Goal: Find contact information: Find contact information

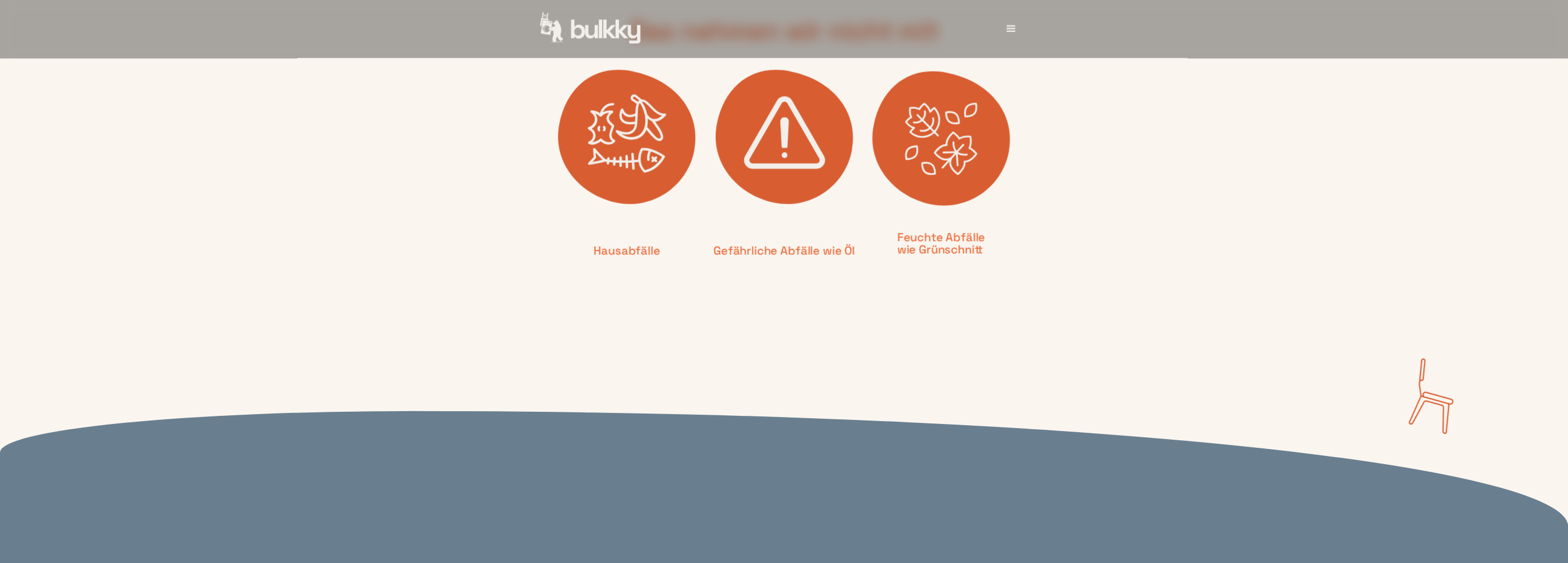
scroll to position [3067, 0]
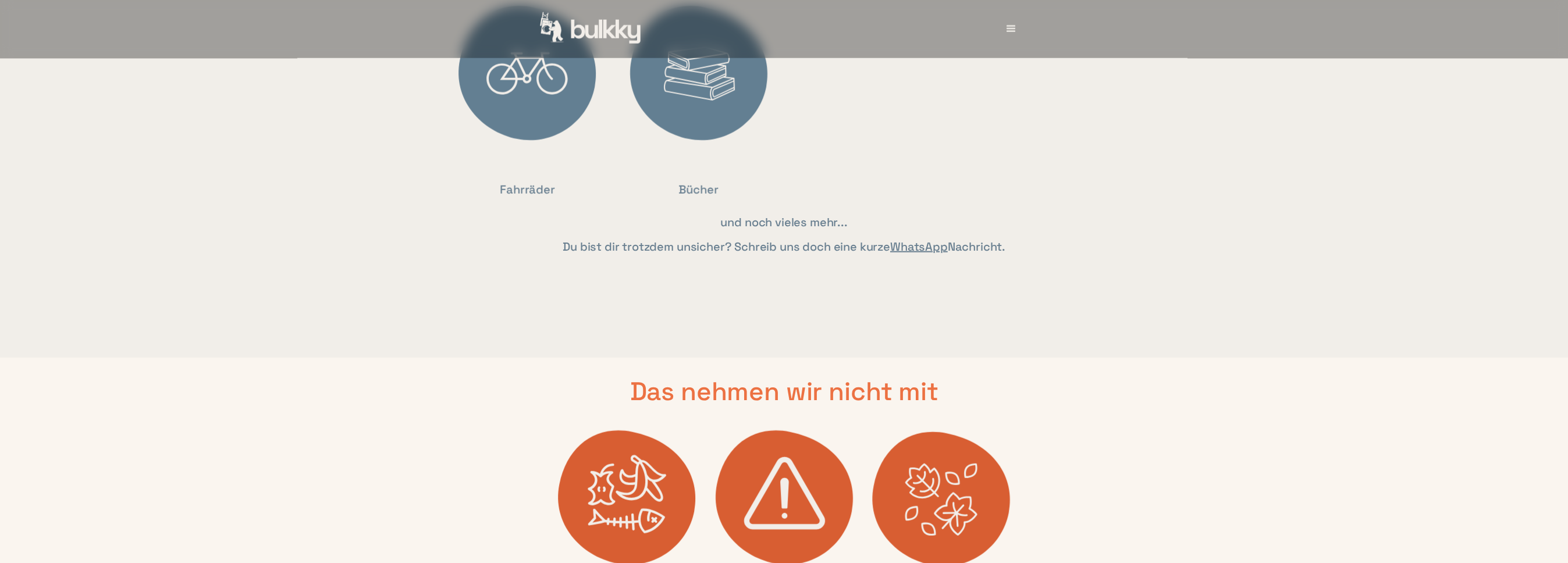
click at [922, 239] on link "WhatsApp" at bounding box center [918, 246] width 57 height 15
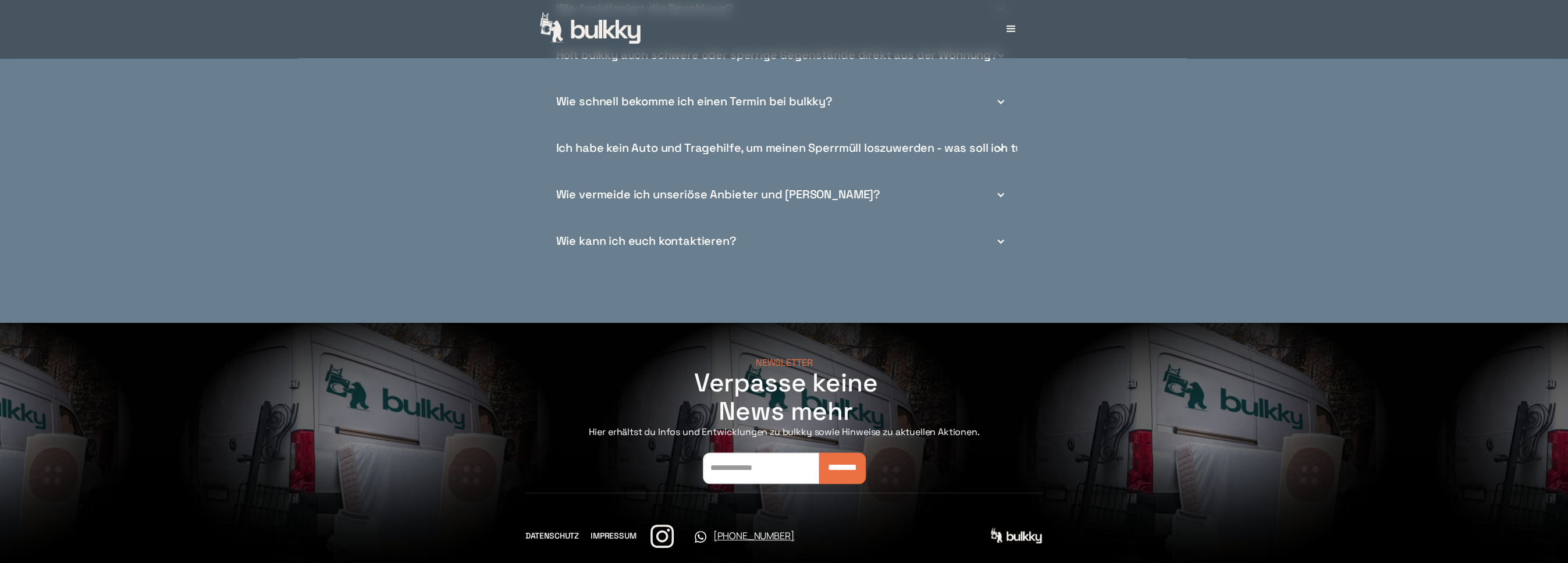
scroll to position [4955, 0]
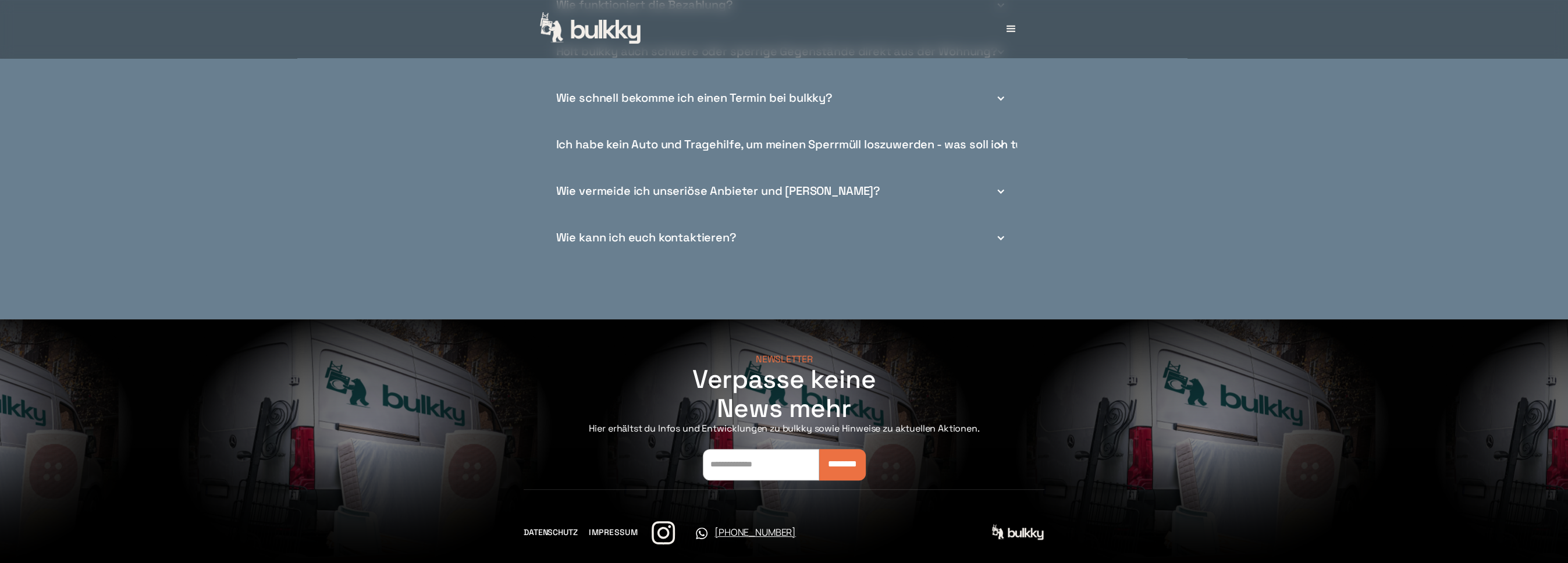
click at [604, 527] on link "IMPRESSUM" at bounding box center [613, 533] width 49 height 12
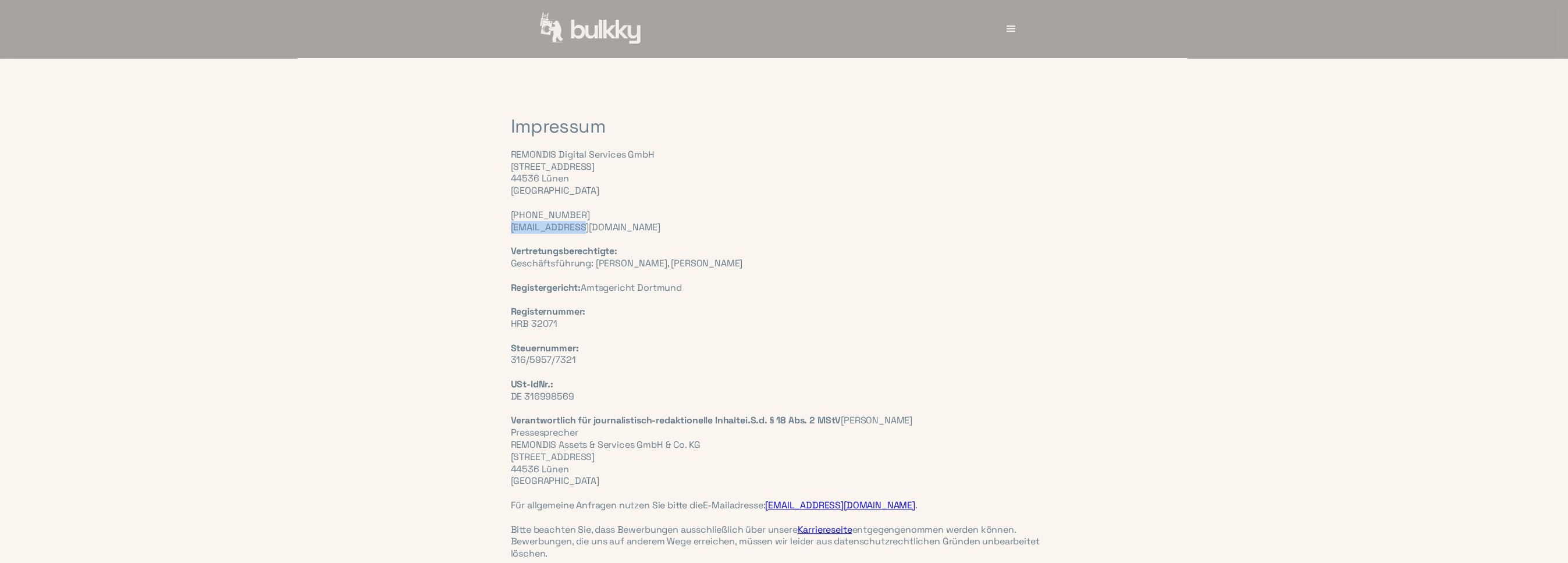
drag, startPoint x: 569, startPoint y: 230, endPoint x: 511, endPoint y: 228, distance: 58.0
click at [511, 228] on div "REMONDIS Digital Services GmbH [STREET_ADDRESS] ‍ [PHONE_NUMBER] [EMAIL_ADDRESS…" at bounding box center [784, 354] width 547 height 411
copy div "[EMAIL_ADDRESS][DOMAIN_NAME]"
click at [1057, 263] on div "REMONDIS Digital Services GmbH [STREET_ADDRESS] ‍ [PHONE_NUMBER] [EMAIL_ADDRESS…" at bounding box center [784, 354] width 547 height 411
